Goal: Task Accomplishment & Management: Use online tool/utility

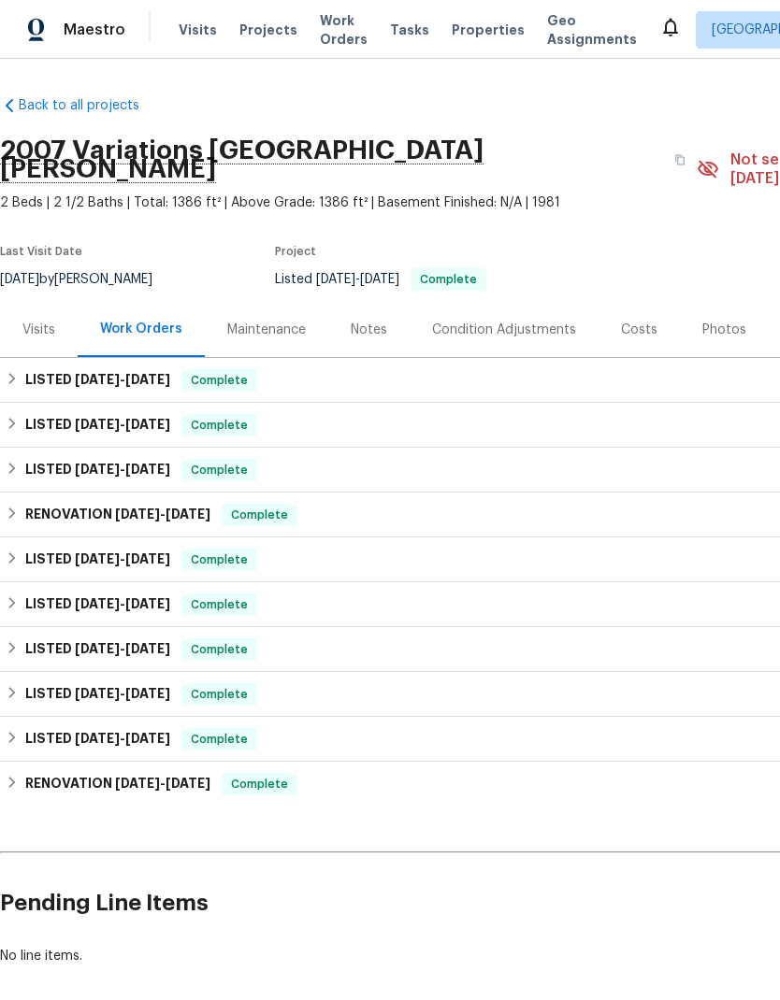
click at [702, 321] on div "Photos" at bounding box center [724, 330] width 44 height 19
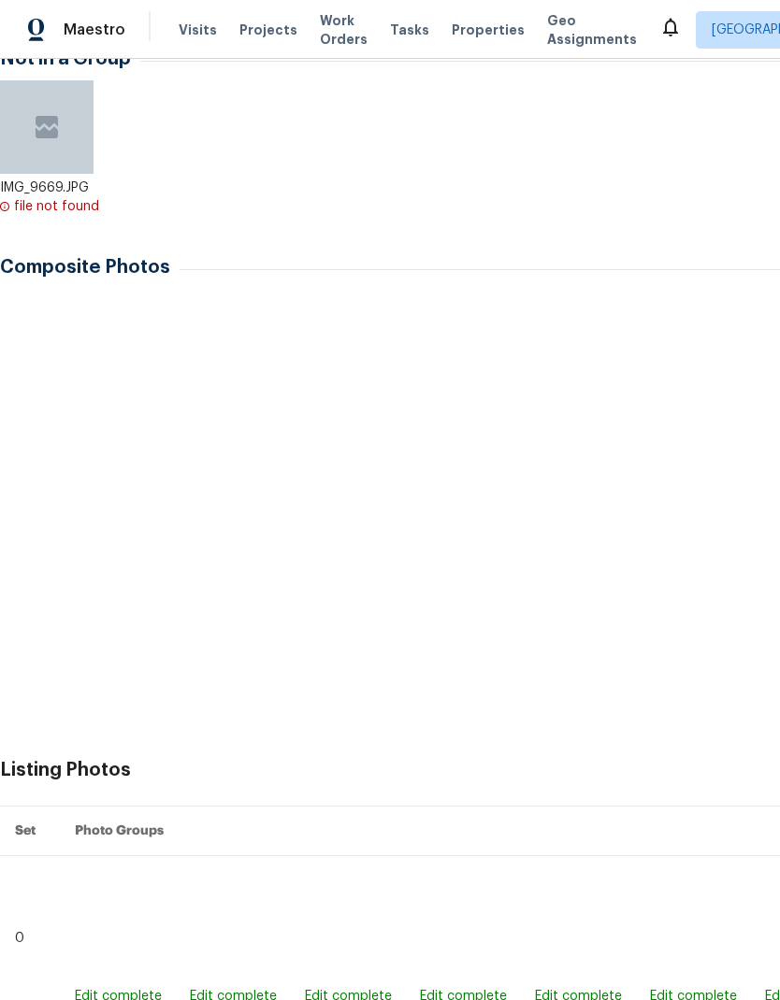
scroll to position [371, 0]
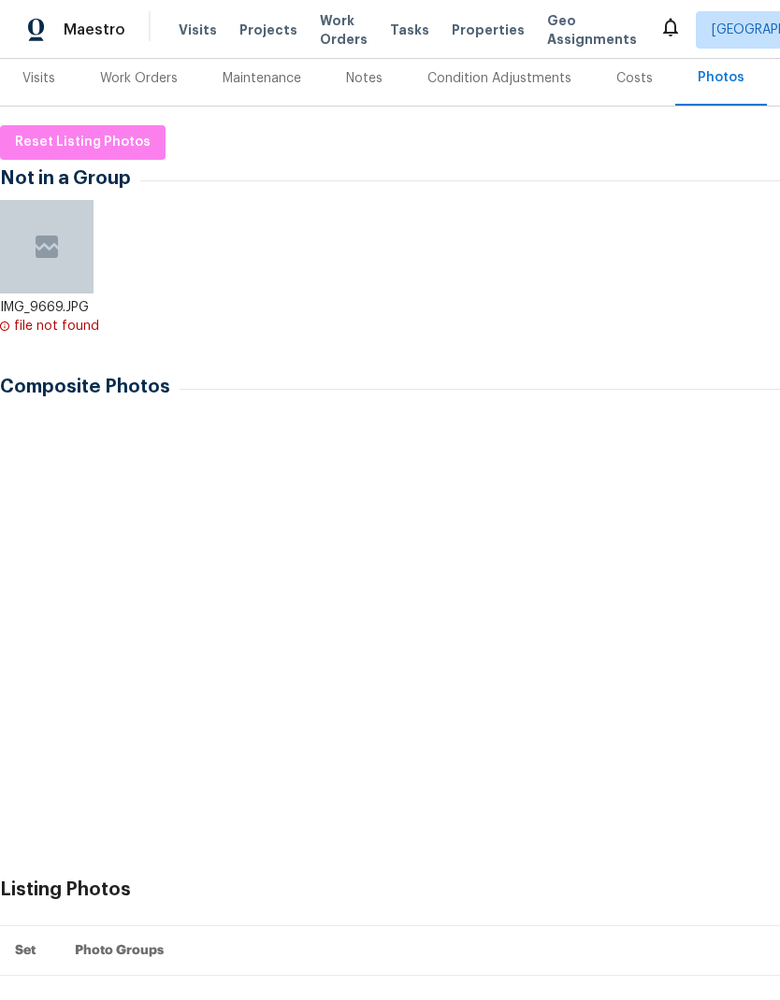
scroll to position [257, 0]
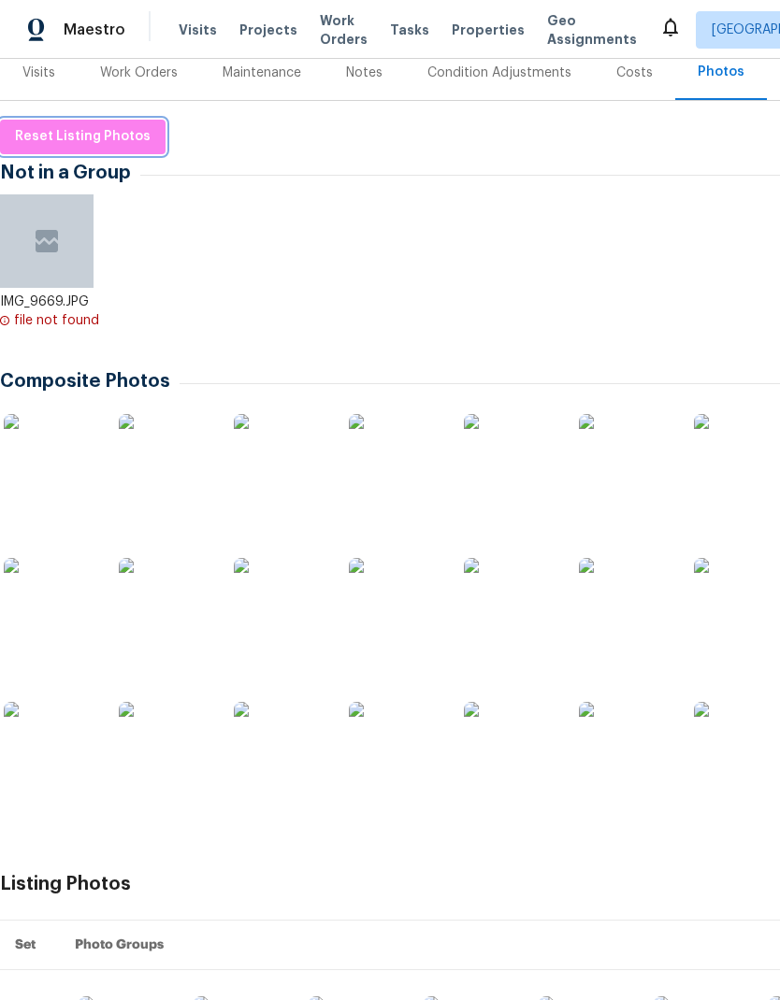
click at [83, 125] on span "Reset Listing Photos" at bounding box center [83, 136] width 136 height 23
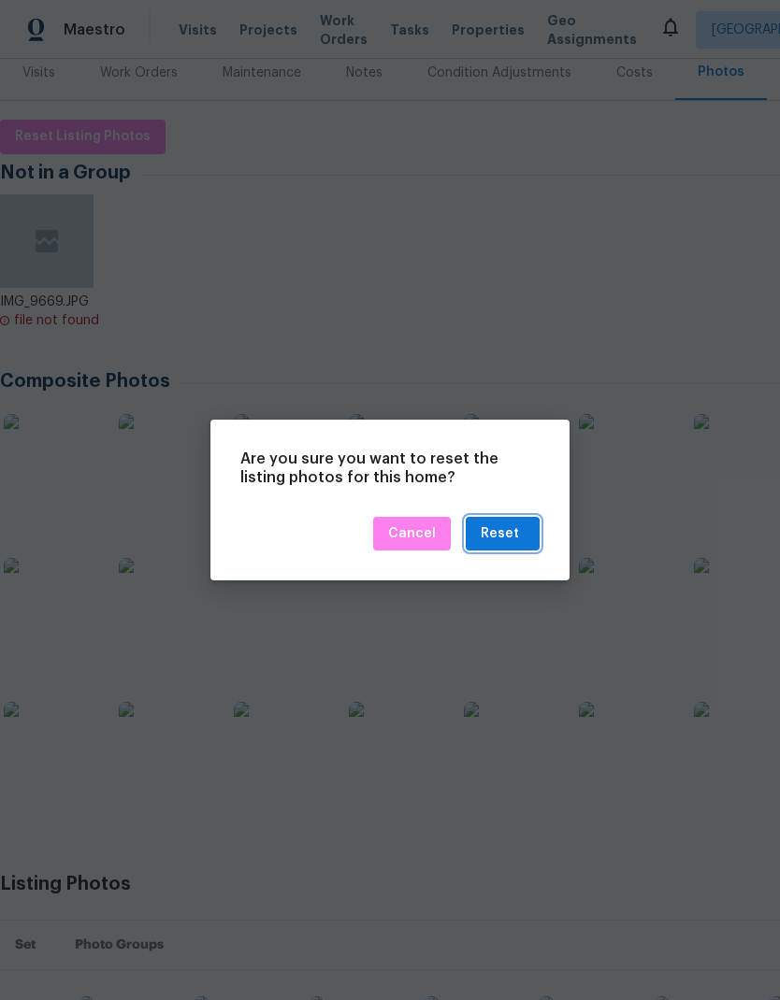
click at [515, 530] on div "Reset" at bounding box center [500, 534] width 38 height 23
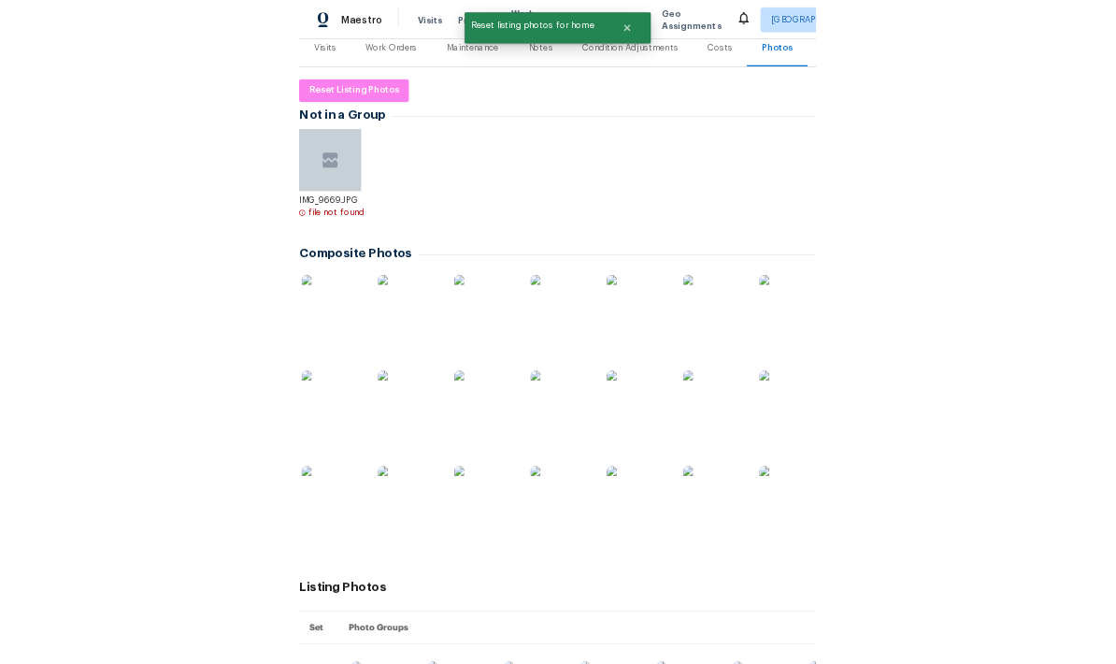
scroll to position [0, 0]
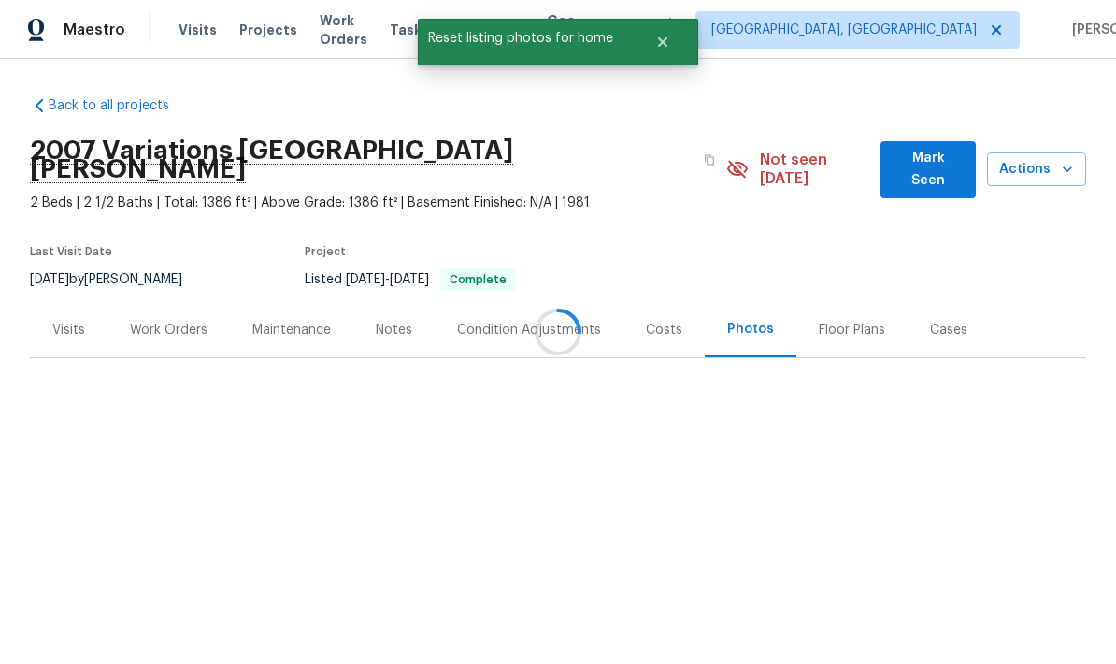
click at [779, 163] on div at bounding box center [558, 332] width 1116 height 664
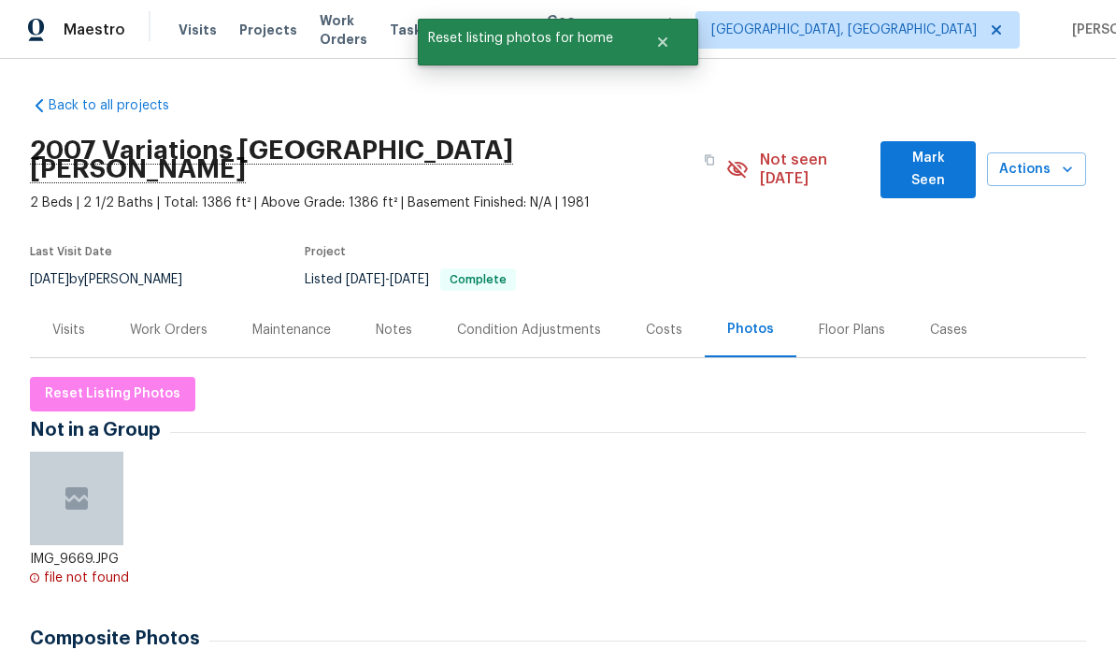
click at [779, 153] on span "Mark Seen" at bounding box center [928, 170] width 65 height 46
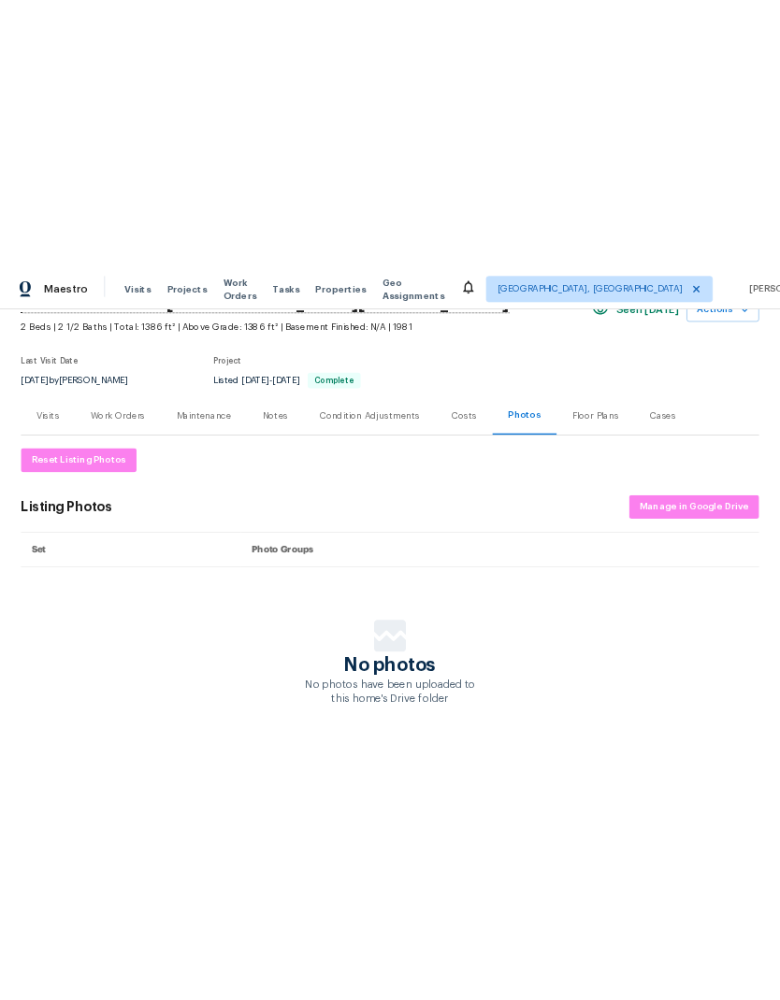
scroll to position [99, 0]
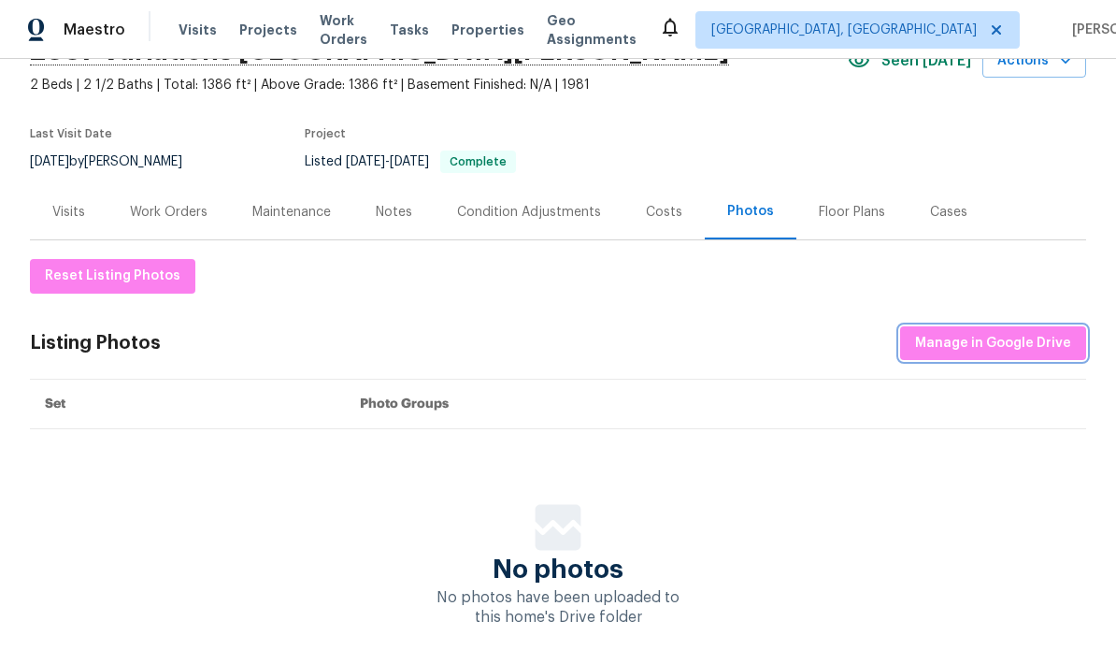
click at [779, 347] on span "Manage in Google Drive" at bounding box center [993, 343] width 156 height 23
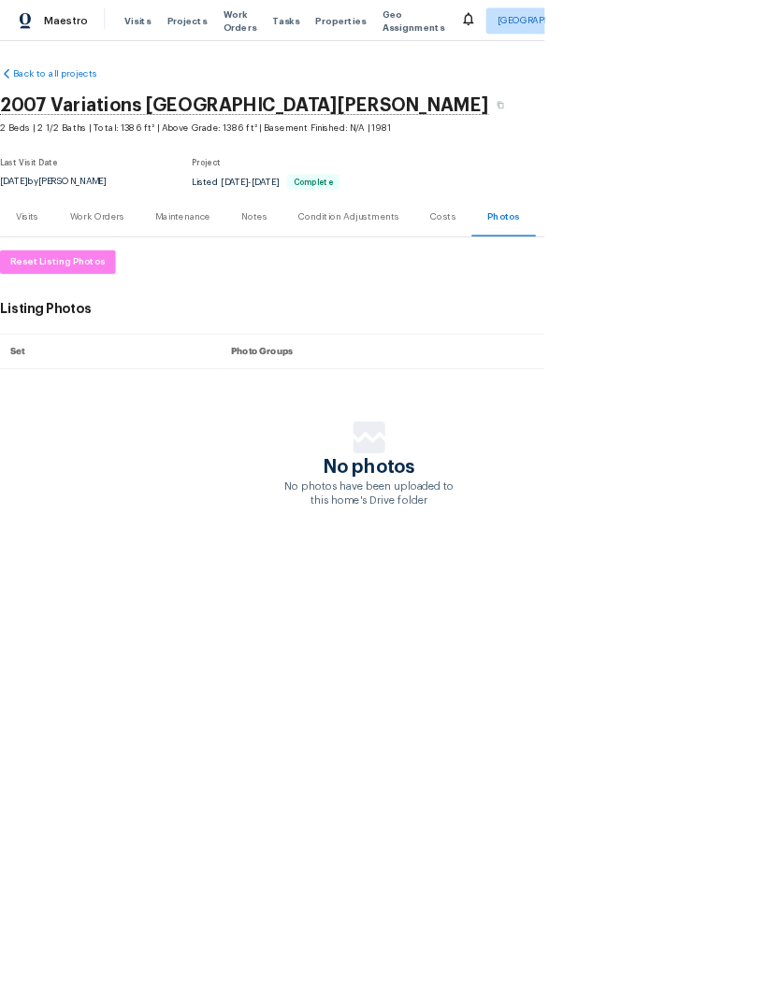
scroll to position [0, 0]
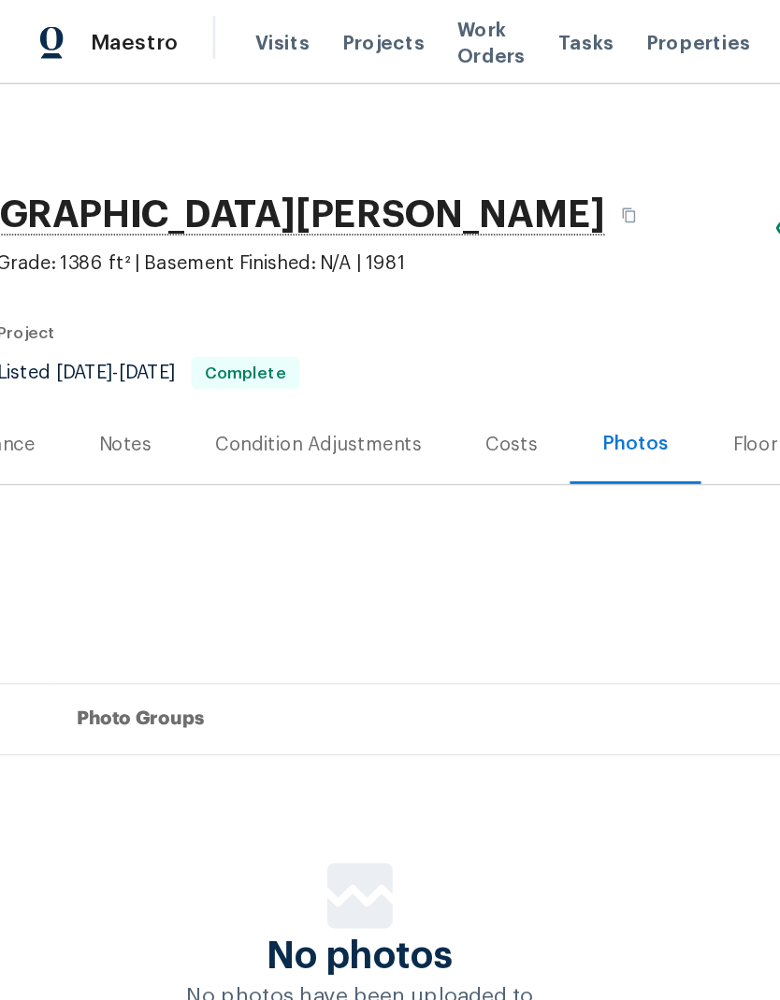
scroll to position [0, 277]
click at [434, 148] on icon "button" at bounding box center [439, 150] width 11 height 11
